Goal: Check status: Check status

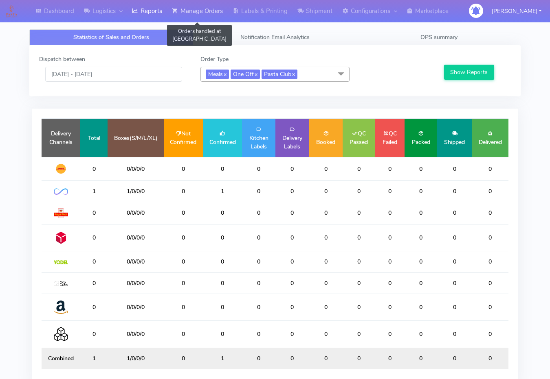
click at [185, 13] on link "Manage Orders" at bounding box center [197, 11] width 61 height 22
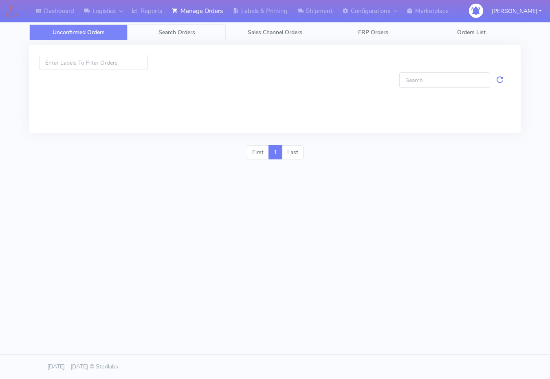
click at [142, 33] on link "Search Orders" at bounding box center [176, 32] width 98 height 16
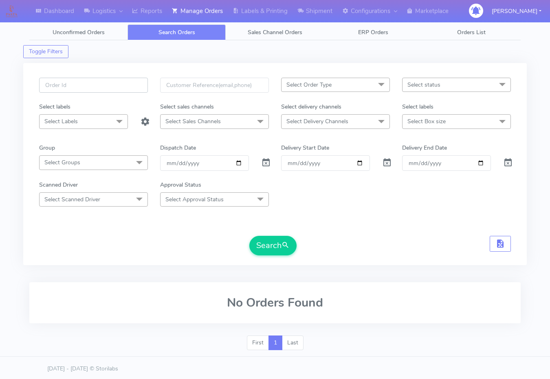
click at [110, 85] on input "text" at bounding box center [93, 85] width 109 height 15
paste input "1619160A"
type input "1619160A"
click at [257, 165] on div at bounding box center [265, 163] width 20 height 15
click at [265, 165] on span at bounding box center [266, 165] width 10 height 8
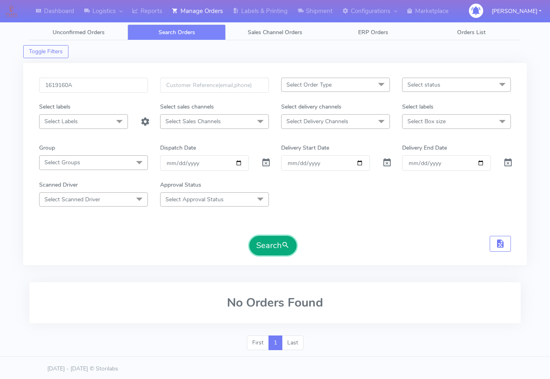
click at [256, 236] on button "Search" at bounding box center [272, 246] width 47 height 20
click at [267, 245] on button "Search" at bounding box center [272, 246] width 47 height 20
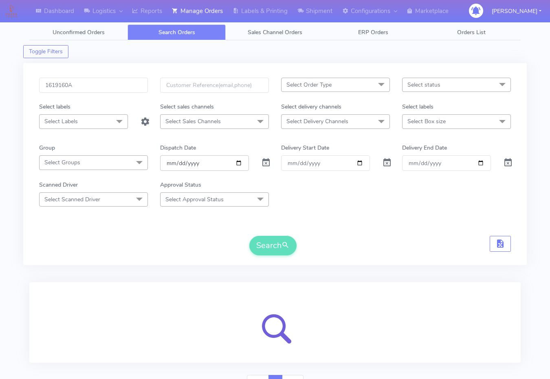
click at [238, 160] on input "date" at bounding box center [204, 163] width 89 height 15
click at [318, 214] on form "1619160A Select Order Type Select All MEALS ATAVI One Off Pasta Club Gift Kit E…" at bounding box center [274, 167] width 471 height 178
click at [266, 252] on button "Search" at bounding box center [272, 246] width 47 height 20
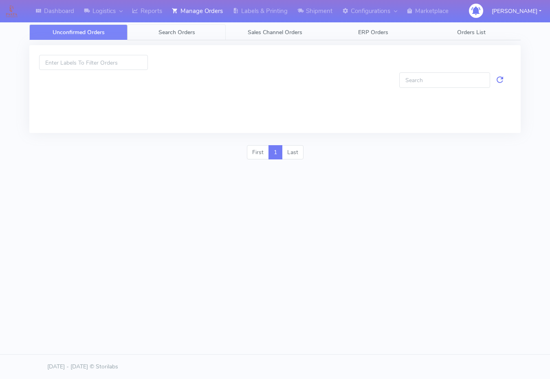
click at [154, 36] on link "Search Orders" at bounding box center [176, 32] width 98 height 16
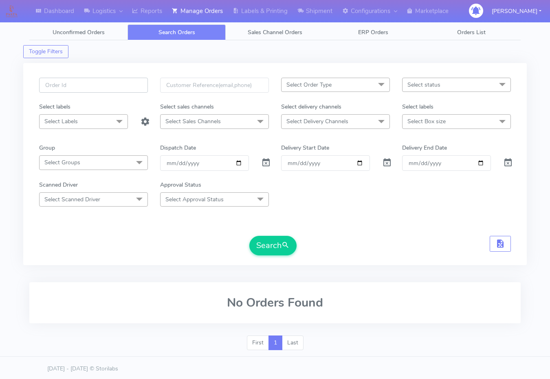
click at [135, 83] on input "text" at bounding box center [93, 85] width 109 height 15
paste input "1619160A"
type input "1619160A"
click at [266, 161] on span at bounding box center [266, 165] width 10 height 8
click at [268, 248] on button "Search" at bounding box center [272, 246] width 47 height 20
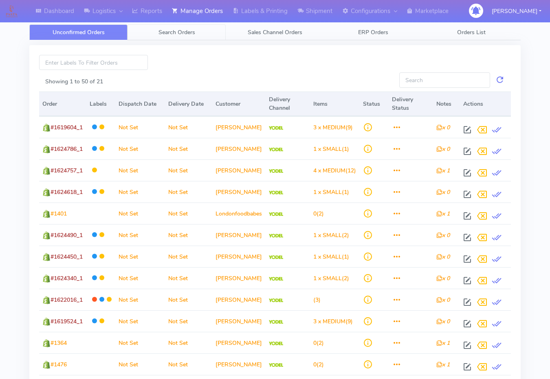
click at [186, 30] on span "Search Orders" at bounding box center [176, 32] width 37 height 8
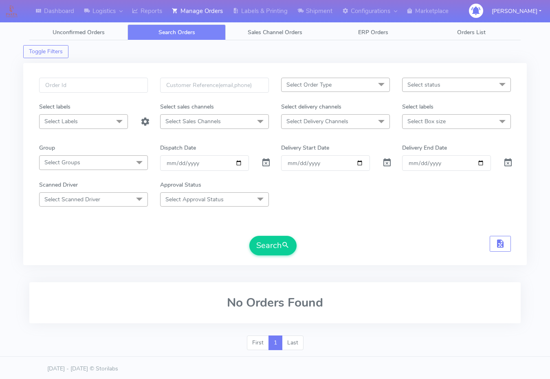
drag, startPoint x: 128, startPoint y: 70, endPoint x: 128, endPoint y: 75, distance: 5.7
click at [128, 73] on div "Select Order Type Select All MEALS ATAVI One Off Pasta Club Gift Kit Event Unkn…" at bounding box center [274, 164] width 503 height 202
click at [125, 88] on input "text" at bounding box center [93, 85] width 109 height 15
paste input "1619160A"
type input "1619160A"
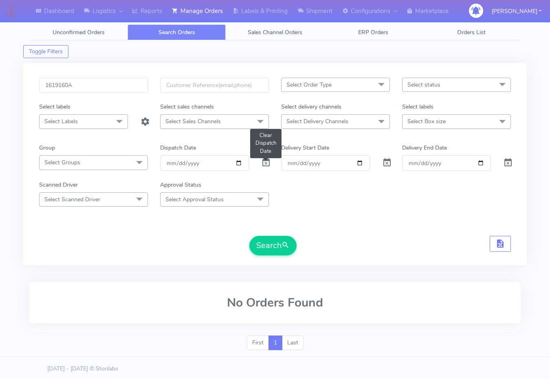
click at [265, 164] on span at bounding box center [266, 165] width 10 height 8
click at [260, 246] on button "Search" at bounding box center [272, 246] width 47 height 20
click at [262, 250] on button "Search" at bounding box center [272, 246] width 47 height 20
click at [112, 84] on input "1619160A" at bounding box center [93, 85] width 109 height 15
click at [249, 236] on button "Search" at bounding box center [272, 246] width 47 height 20
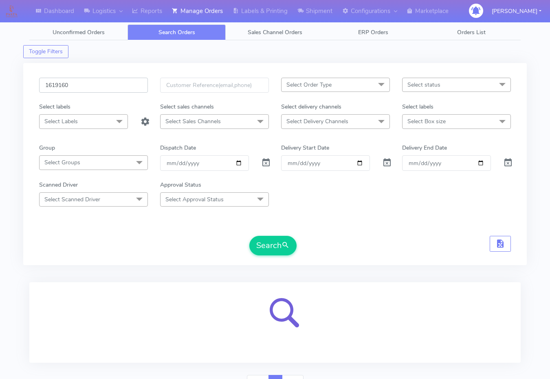
click at [84, 89] on input "1619160" at bounding box center [93, 85] width 109 height 15
paste input "504B"
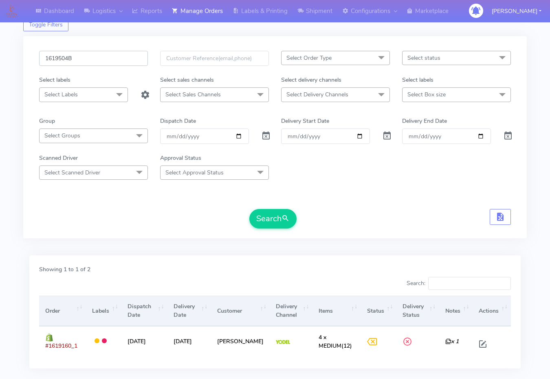
scroll to position [28, 0]
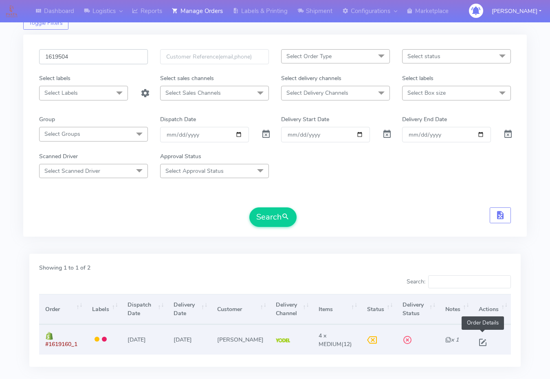
type input "1619504"
click at [482, 343] on span at bounding box center [482, 345] width 15 height 8
select select "5"
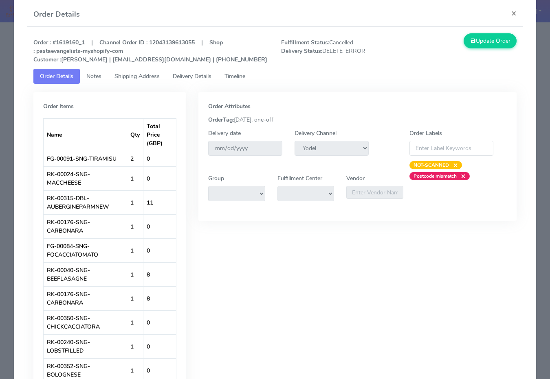
scroll to position [0, 0]
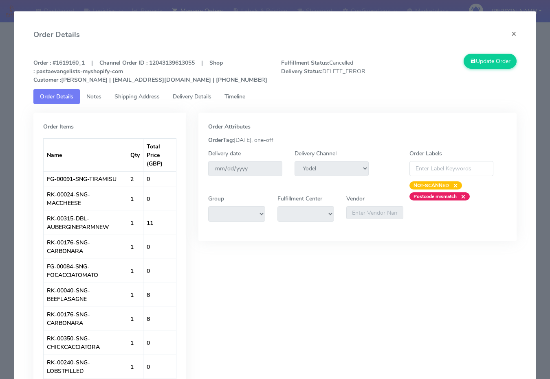
click at [192, 108] on tab "Order Items Name Qty Total Price (GBP) FG-00091-SNG-TIRAMISU 2 0 RK-00024-SNG-M…" at bounding box center [274, 305] width 483 height 403
click at [198, 96] on span "Delivery Details" at bounding box center [192, 97] width 39 height 8
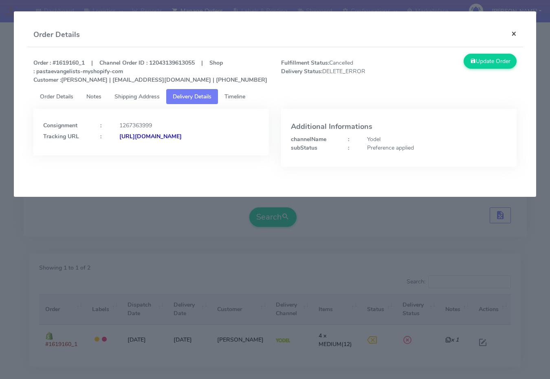
click at [514, 31] on button "×" at bounding box center [513, 34] width 18 height 22
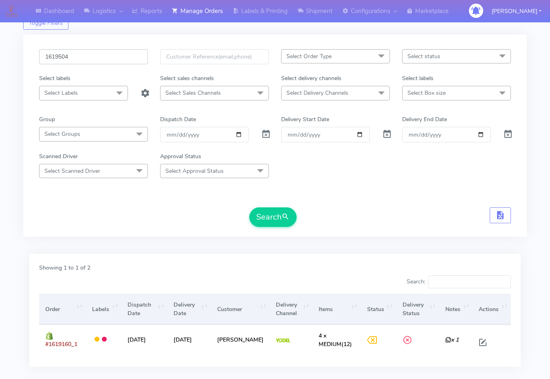
click at [136, 55] on input "1619504" at bounding box center [93, 56] width 109 height 15
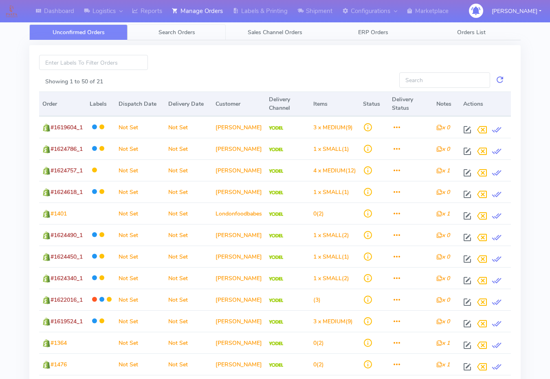
click at [161, 36] on span "Search Orders" at bounding box center [176, 32] width 37 height 8
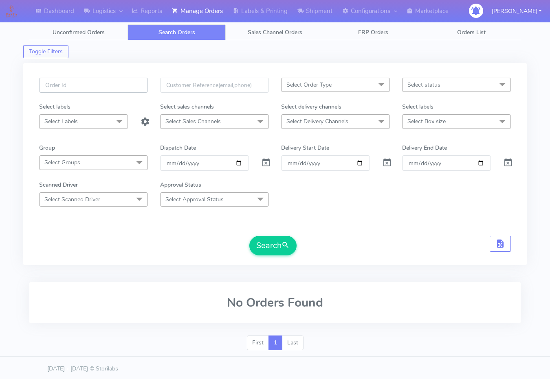
click at [93, 91] on input "text" at bounding box center [93, 85] width 109 height 15
paste input "1619504B"
type input "1619504B"
click at [267, 161] on span at bounding box center [266, 165] width 10 height 8
click at [263, 247] on button "Search" at bounding box center [272, 246] width 47 height 20
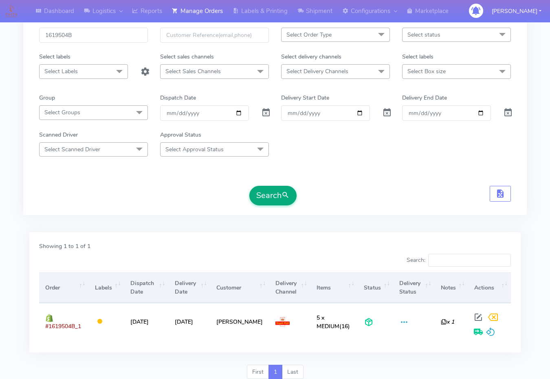
scroll to position [81, 0]
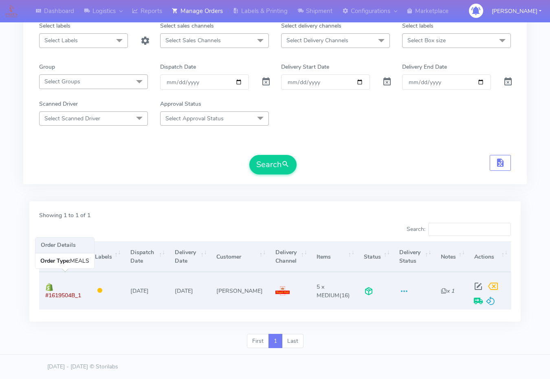
drag, startPoint x: 82, startPoint y: 296, endPoint x: 43, endPoint y: 295, distance: 39.1
click at [43, 295] on td "#1619504B_1" at bounding box center [64, 290] width 50 height 37
copy span "#1619504B_1"
click at [478, 290] on span at bounding box center [478, 289] width 15 height 8
select select "3"
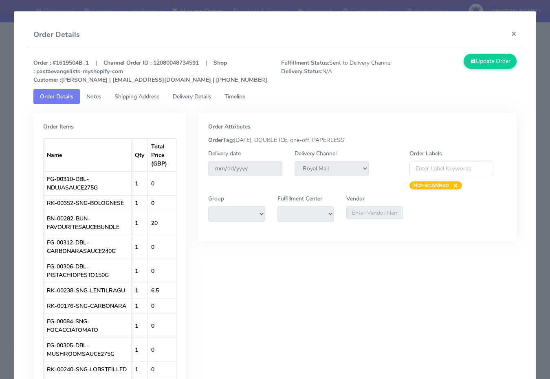
click at [147, 97] on span "Shipping Address" at bounding box center [136, 97] width 45 height 8
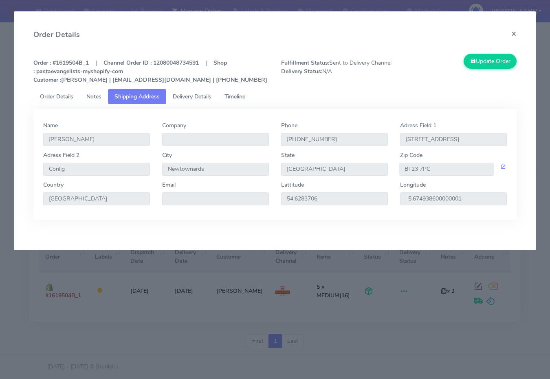
click at [195, 106] on tabset "Order Details Notes Shipping Address Delivery Details Timeline Order Items Name…" at bounding box center [274, 154] width 483 height 131
click at [193, 93] on span "Delivery Details" at bounding box center [192, 97] width 39 height 8
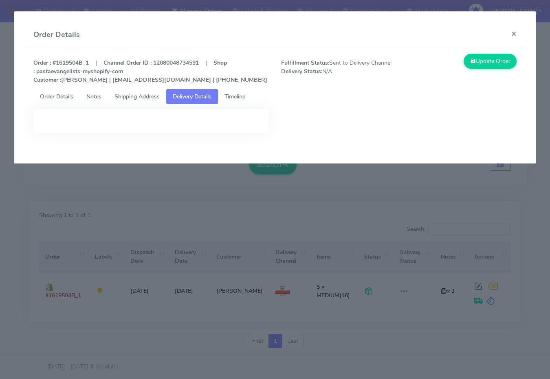
click at [228, 102] on link "Timeline" at bounding box center [235, 96] width 34 height 15
